Goal: Task Accomplishment & Management: Manage account settings

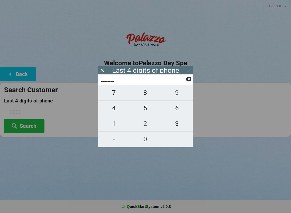
click at [180, 125] on span "3" at bounding box center [177, 123] width 32 height 11
type input "3___"
click at [147, 126] on span "2" at bounding box center [145, 123] width 31 height 11
type input "32__"
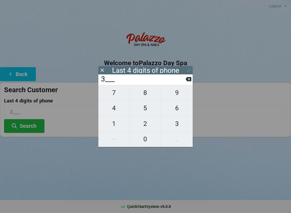
type input "32__"
click at [117, 126] on span "1" at bounding box center [113, 123] width 31 height 11
type input "321_"
click at [179, 98] on span "9" at bounding box center [177, 92] width 32 height 11
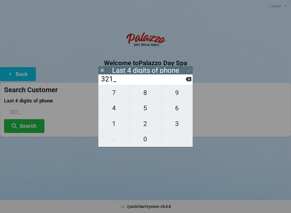
type input "3219"
click at [120, 111] on div "7 8 9 4 5 6 1 2 3 - 0 ." at bounding box center [145, 116] width 94 height 62
click at [188, 81] on icon at bounding box center [189, 79] width 6 height 4
click at [188, 83] on button at bounding box center [189, 78] width 6 height 7
click at [189, 83] on button at bounding box center [189, 78] width 6 height 7
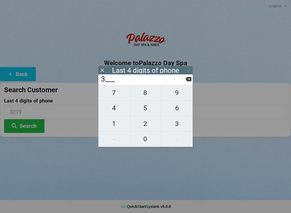
click at [188, 82] on icon at bounding box center [189, 79] width 6 height 6
type input "____"
click at [117, 129] on span "1" at bounding box center [113, 123] width 31 height 11
type input "1___"
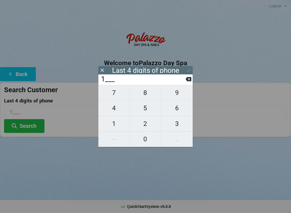
click at [145, 113] on span "5" at bounding box center [145, 107] width 31 height 11
type input "15__"
click at [147, 110] on span "5" at bounding box center [145, 107] width 31 height 11
type input "155_"
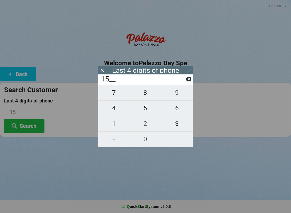
type input "155_"
click at [149, 139] on span "0" at bounding box center [145, 138] width 31 height 11
type input "1550"
click at [191, 81] on icon at bounding box center [189, 79] width 6 height 4
click at [146, 139] on span "0" at bounding box center [145, 138] width 31 height 11
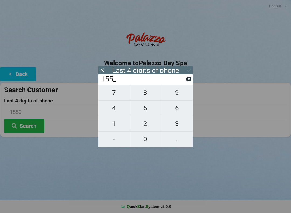
type input "1550"
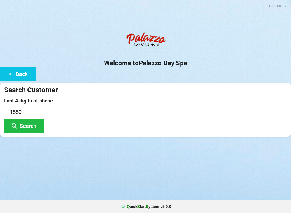
click at [177, 165] on div "Logout Logout Sign-In Welcome to Palazzo Day Spa Back Search Customer Last 4 di…" at bounding box center [145, 106] width 291 height 213
click at [37, 128] on button "Search" at bounding box center [24, 126] width 40 height 14
click at [33, 126] on button "Search" at bounding box center [24, 126] width 40 height 14
click at [28, 126] on button "Search" at bounding box center [24, 126] width 40 height 14
click at [30, 127] on button "Search" at bounding box center [24, 126] width 40 height 14
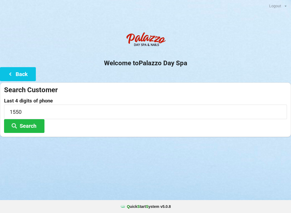
click at [29, 127] on button "Search" at bounding box center [24, 126] width 40 height 14
click at [32, 129] on button "Search" at bounding box center [24, 126] width 40 height 14
click at [30, 128] on button "Search" at bounding box center [24, 126] width 40 height 14
click at [28, 127] on button "Search" at bounding box center [24, 126] width 40 height 14
click at [27, 127] on button "Search" at bounding box center [24, 126] width 40 height 14
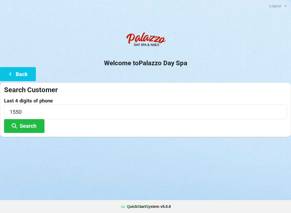
click at [27, 76] on button "Back" at bounding box center [18, 74] width 36 height 14
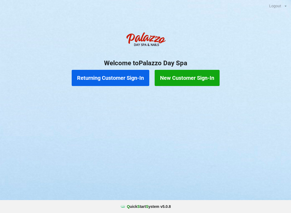
click at [120, 81] on button "Returning Customer Sign-In" at bounding box center [111, 78] width 78 height 16
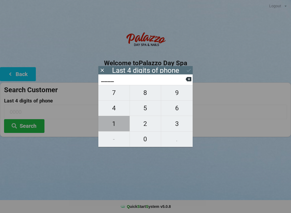
click at [116, 122] on span "1" at bounding box center [113, 123] width 31 height 11
type input "1___"
click at [147, 112] on span "5" at bounding box center [145, 107] width 31 height 11
type input "15__"
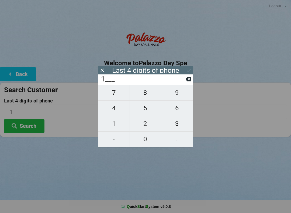
type input "15__"
click at [147, 109] on span "5" at bounding box center [145, 107] width 31 height 11
type input "155_"
click at [146, 140] on span "0" at bounding box center [145, 138] width 31 height 11
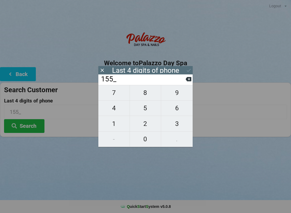
type input "1550"
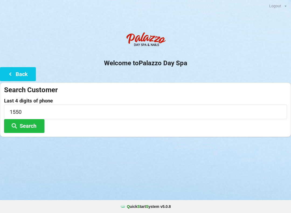
click at [194, 172] on div "Logout Logout Sign-In Welcome to Palazzo Day Spa Back Search Customer Last 4 di…" at bounding box center [145, 106] width 291 height 213
click at [36, 128] on button "Search" at bounding box center [24, 126] width 40 height 14
click at [36, 124] on button "Search" at bounding box center [24, 126] width 40 height 14
click at [33, 125] on button "Search" at bounding box center [24, 126] width 40 height 14
click at [33, 126] on button "Search" at bounding box center [24, 126] width 40 height 14
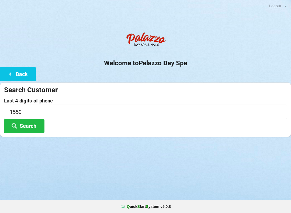
click at [33, 125] on button "Search" at bounding box center [24, 126] width 40 height 14
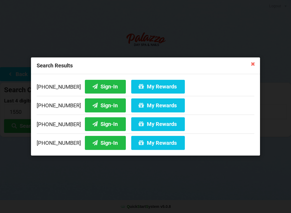
click at [98, 85] on button "Sign-In" at bounding box center [105, 87] width 41 height 14
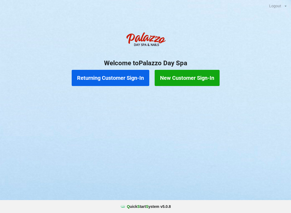
click at [103, 78] on button "Returning Customer Sign-In" at bounding box center [111, 78] width 78 height 16
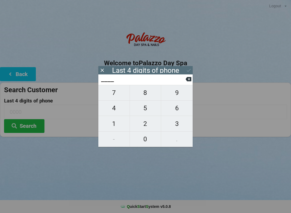
click at [145, 124] on span "2" at bounding box center [145, 123] width 31 height 11
type input "2___"
click at [142, 136] on span "0" at bounding box center [145, 138] width 31 height 11
type input "20__"
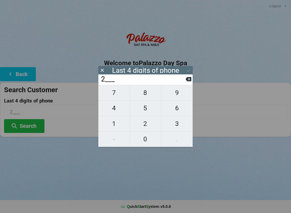
type input "20__"
click at [113, 110] on span "4" at bounding box center [113, 107] width 31 height 11
type input "204_"
click at [143, 141] on span "0" at bounding box center [145, 138] width 31 height 11
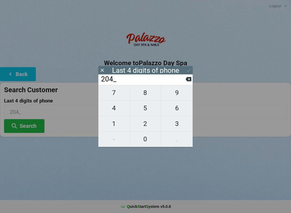
type input "2040"
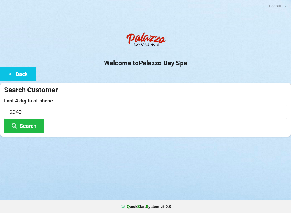
click at [25, 127] on button "Search" at bounding box center [24, 126] width 40 height 14
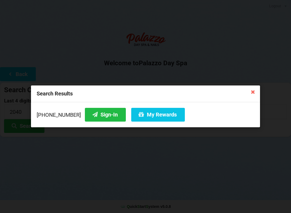
click at [95, 117] on button "Sign-In" at bounding box center [105, 115] width 41 height 14
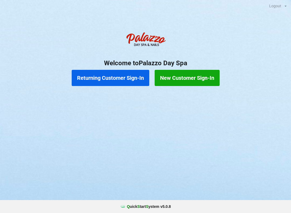
click at [121, 71] on button "Returning Customer Sign-In" at bounding box center [111, 78] width 78 height 16
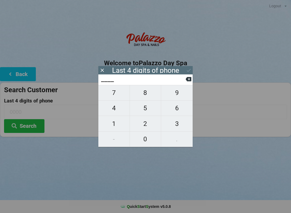
click at [116, 108] on span "4" at bounding box center [113, 107] width 31 height 11
type input "4___"
click at [146, 136] on span "0" at bounding box center [145, 138] width 31 height 11
type input "40__"
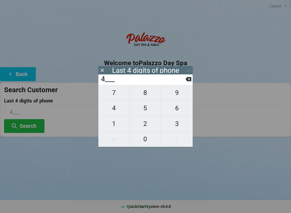
type input "40__"
click at [118, 118] on button "1" at bounding box center [114, 123] width 32 height 15
type input "401_"
click at [187, 80] on icon at bounding box center [189, 79] width 6 height 4
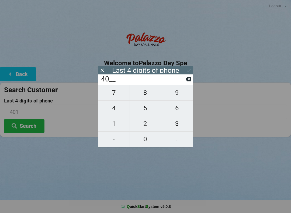
click at [116, 94] on span "7" at bounding box center [113, 92] width 31 height 11
type input "407_"
click at [112, 109] on span "4" at bounding box center [113, 107] width 31 height 11
type input "4074"
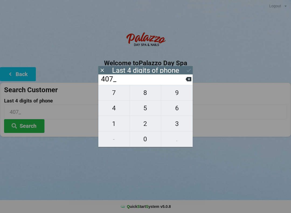
type input "4074"
click at [148, 145] on div "7 8 9 4 5 6 1 2 3 - 0 ." at bounding box center [145, 116] width 94 height 62
click at [186, 81] on icon at bounding box center [189, 79] width 6 height 4
click at [185, 81] on input "407_" at bounding box center [143, 79] width 85 height 9
click at [186, 80] on icon at bounding box center [189, 79] width 6 height 4
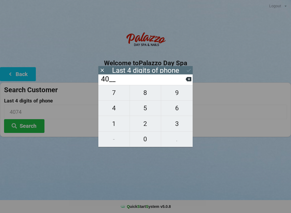
click at [191, 80] on icon at bounding box center [189, 79] width 6 height 4
click at [116, 96] on span "7" at bounding box center [113, 92] width 31 height 11
type input "47__"
click at [147, 136] on span "0" at bounding box center [145, 138] width 31 height 11
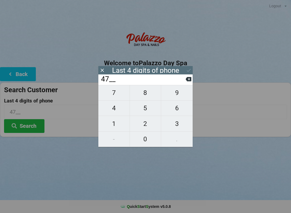
type input "470_"
click at [145, 137] on span "0" at bounding box center [145, 138] width 31 height 11
type input "4700"
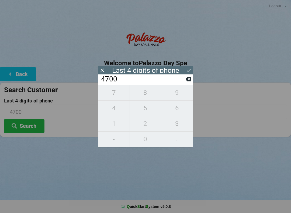
click at [184, 67] on div "Last 4 digits of phone" at bounding box center [145, 70] width 94 height 8
click at [188, 69] on icon at bounding box center [189, 70] width 6 height 6
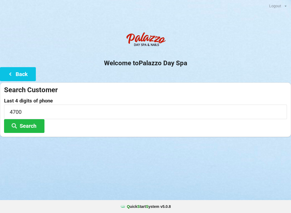
click at [33, 122] on button "Search" at bounding box center [24, 126] width 40 height 14
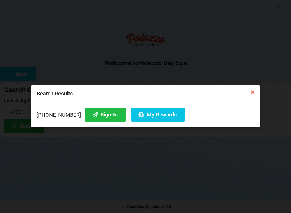
click at [98, 112] on button "Sign-In" at bounding box center [105, 115] width 41 height 14
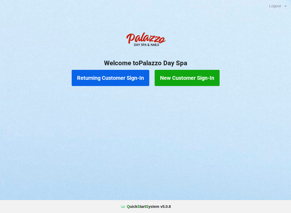
click at [104, 77] on button "Returning Customer Sign-In" at bounding box center [111, 78] width 78 height 16
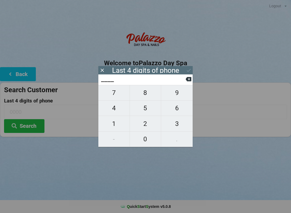
click at [112, 125] on span "1" at bounding box center [113, 123] width 31 height 11
type input "1___"
click at [147, 96] on span "8" at bounding box center [145, 92] width 31 height 11
type input "18__"
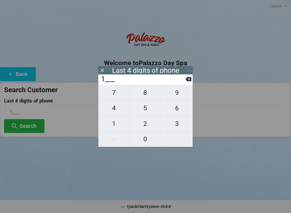
type input "18__"
click at [116, 120] on span "1" at bounding box center [113, 123] width 31 height 11
type input "181_"
click at [111, 110] on span "4" at bounding box center [113, 107] width 31 height 11
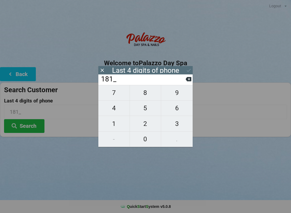
type input "1814"
click at [190, 69] on icon at bounding box center [189, 70] width 6 height 6
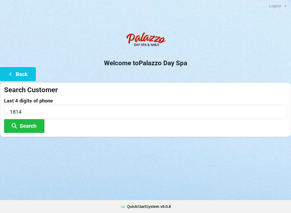
click at [22, 125] on button "Search" at bounding box center [24, 126] width 40 height 14
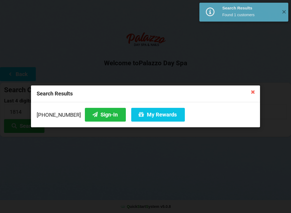
click at [85, 120] on button "Sign-In" at bounding box center [105, 115] width 41 height 14
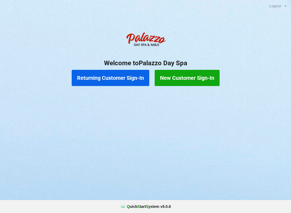
click at [114, 78] on button "Returning Customer Sign-In" at bounding box center [111, 78] width 78 height 16
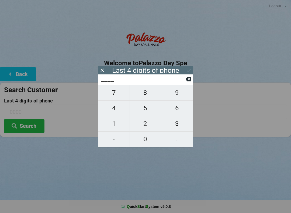
click at [112, 109] on span "4" at bounding box center [113, 107] width 31 height 11
type input "4___"
click at [144, 137] on span "0" at bounding box center [145, 138] width 31 height 11
type input "40__"
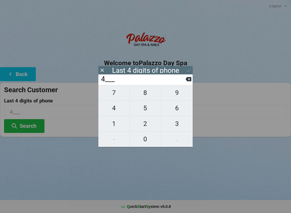
type input "40__"
click at [115, 96] on span "7" at bounding box center [113, 92] width 31 height 11
type input "407_"
click at [179, 109] on span "6" at bounding box center [177, 107] width 32 height 11
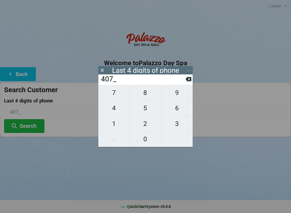
type input "4076"
click at [179, 94] on div "7 8 9 4 5 6 1 2 3 - 0 ." at bounding box center [145, 116] width 94 height 62
click at [189, 83] on button at bounding box center [189, 78] width 6 height 7
click at [188, 82] on icon at bounding box center [189, 79] width 6 height 6
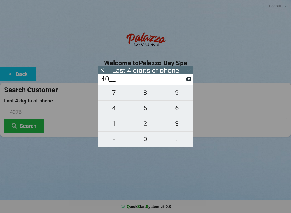
click at [185, 84] on input "40__" at bounding box center [143, 79] width 85 height 9
click at [186, 82] on icon at bounding box center [189, 79] width 6 height 6
click at [185, 81] on input "4___" at bounding box center [143, 79] width 85 height 9
click at [186, 79] on icon at bounding box center [189, 79] width 6 height 6
click at [186, 78] on button at bounding box center [189, 78] width 6 height 7
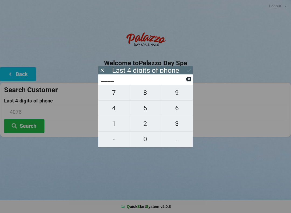
click at [180, 95] on span "9" at bounding box center [177, 92] width 32 height 11
type input "9___"
click at [178, 94] on span "9" at bounding box center [177, 92] width 32 height 11
type input "99__"
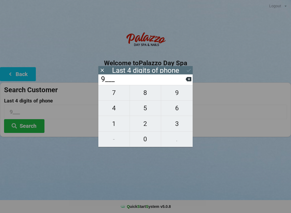
type input "99__"
click at [117, 98] on span "7" at bounding box center [113, 92] width 31 height 11
type input "997_"
click at [139, 93] on span "8" at bounding box center [145, 92] width 31 height 11
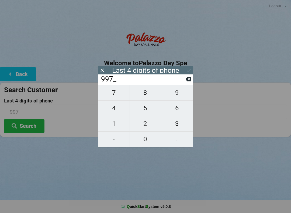
type input "9978"
click at [186, 81] on icon at bounding box center [189, 79] width 6 height 6
type input "997_"
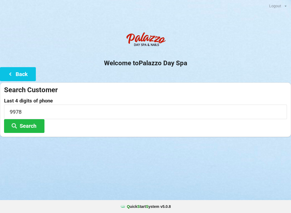
click at [193, 84] on div "Search Customer Last 4 digits of phone 9978 Search" at bounding box center [145, 109] width 291 height 54
click at [12, 76] on icon at bounding box center [10, 73] width 6 height 5
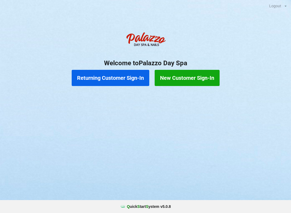
click at [112, 82] on button "Returning Customer Sign-In" at bounding box center [111, 78] width 78 height 16
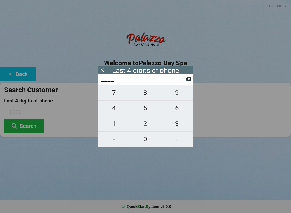
click at [113, 127] on span "1" at bounding box center [113, 123] width 31 height 11
type input "1___"
click at [111, 110] on span "4" at bounding box center [113, 107] width 31 height 11
type input "14__"
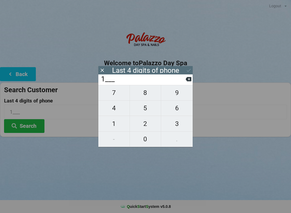
type input "14__"
click at [178, 94] on span "9" at bounding box center [177, 92] width 32 height 11
type input "149_"
click at [176, 95] on span "9" at bounding box center [177, 92] width 32 height 11
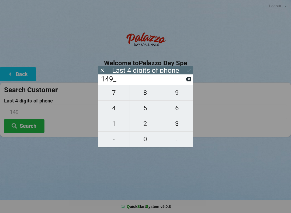
type input "1499"
click at [189, 69] on icon at bounding box center [189, 70] width 6 height 6
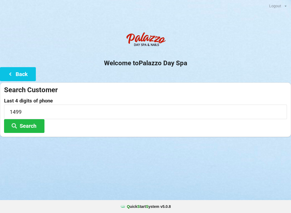
click at [25, 127] on button "Search" at bounding box center [24, 126] width 40 height 14
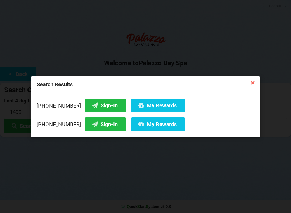
click at [96, 127] on button "Sign-In" at bounding box center [105, 124] width 41 height 14
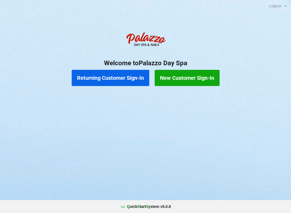
click at [120, 76] on button "Returning Customer Sign-In" at bounding box center [111, 78] width 78 height 16
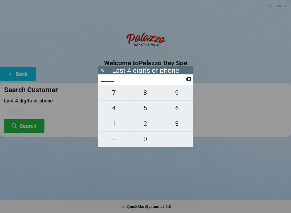
click at [174, 95] on span "9" at bounding box center [177, 92] width 32 height 11
type input "9___"
click at [147, 95] on span "8" at bounding box center [145, 92] width 31 height 11
type input "98__"
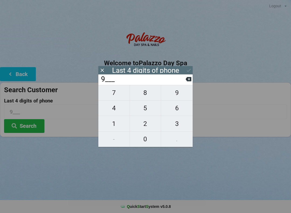
type input "98__"
click at [116, 96] on span "7" at bounding box center [113, 92] width 31 height 11
type input "987_"
click at [175, 124] on span "3" at bounding box center [177, 123] width 32 height 11
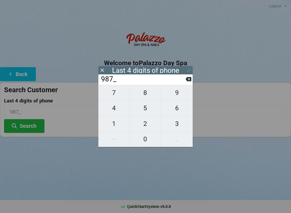
type input "9873"
click at [31, 126] on button "Search" at bounding box center [24, 126] width 40 height 14
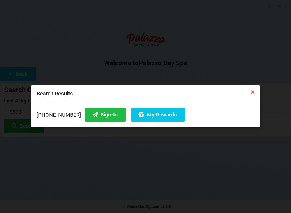
click at [159, 113] on button "My Rewards" at bounding box center [158, 115] width 54 height 14
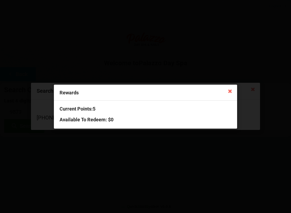
click at [166, 108] on h3 "Current Points: 5" at bounding box center [146, 109] width 172 height 6
click at [106, 124] on div "Current Points: 5 Available To Redeem : $0" at bounding box center [145, 115] width 183 height 28
click at [232, 91] on icon at bounding box center [230, 90] width 9 height 9
